Goal: Transaction & Acquisition: Purchase product/service

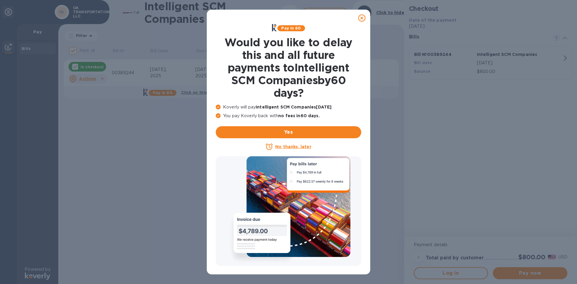
click at [363, 16] on icon at bounding box center [361, 17] width 7 height 7
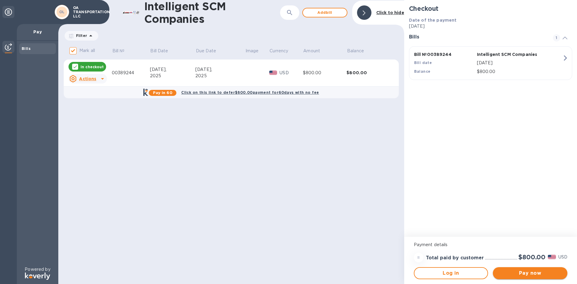
click at [530, 273] on span "Pay now" at bounding box center [530, 273] width 65 height 7
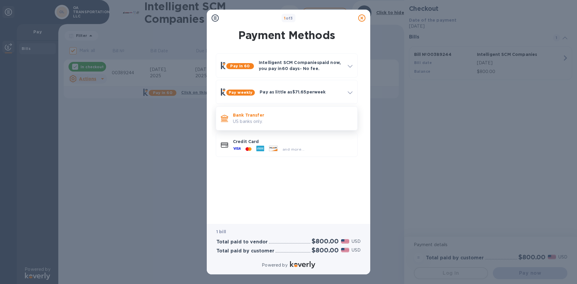
click at [257, 119] on p "US banks only." at bounding box center [293, 121] width 120 height 6
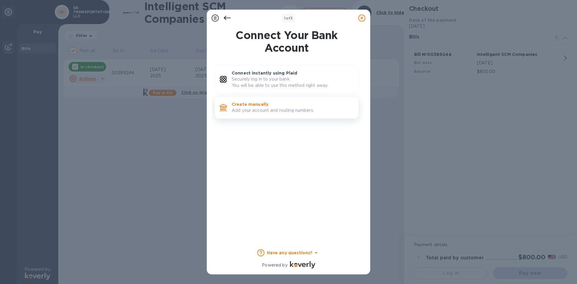
click at [256, 108] on p "Add your account and routing numbers." at bounding box center [293, 110] width 122 height 6
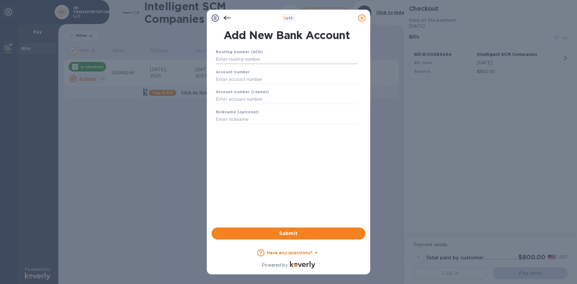
click at [274, 61] on input "text" at bounding box center [287, 59] width 142 height 9
click at [251, 56] on input "text" at bounding box center [287, 59] width 142 height 9
paste input "121000358"
type input "121000358"
click at [240, 85] on input "text" at bounding box center [287, 86] width 142 height 9
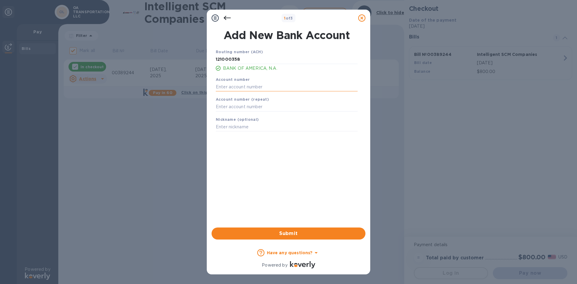
paste input "325127304351"
type input "325127304351"
click at [253, 104] on input "text" at bounding box center [287, 107] width 142 height 9
paste input "325127304351"
type input "325127304351"
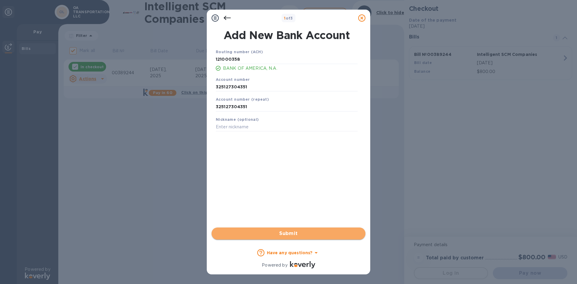
click at [289, 237] on span "Submit" at bounding box center [288, 233] width 144 height 7
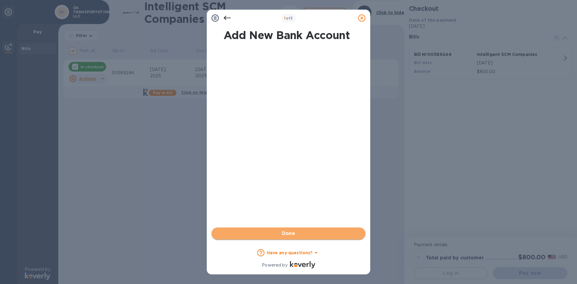
click at [299, 232] on span "Done" at bounding box center [288, 233] width 144 height 7
